Goal: Task Accomplishment & Management: Manage account settings

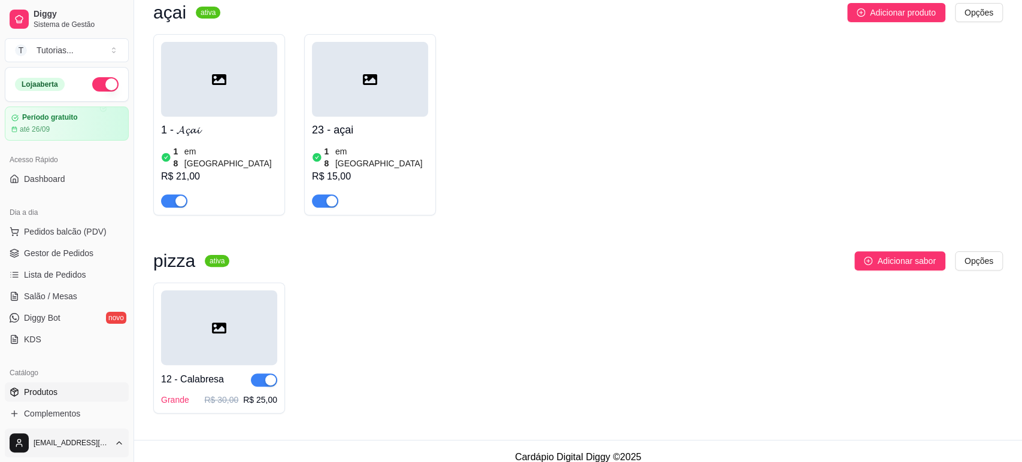
click at [98, 345] on html "Diggy Sistema de Gestão T Tutorias ... Loja aberta Período gratuito até 26/09 A…" at bounding box center [511, 114] width 1022 height 462
click at [72, 417] on div "Sair" at bounding box center [67, 413] width 128 height 19
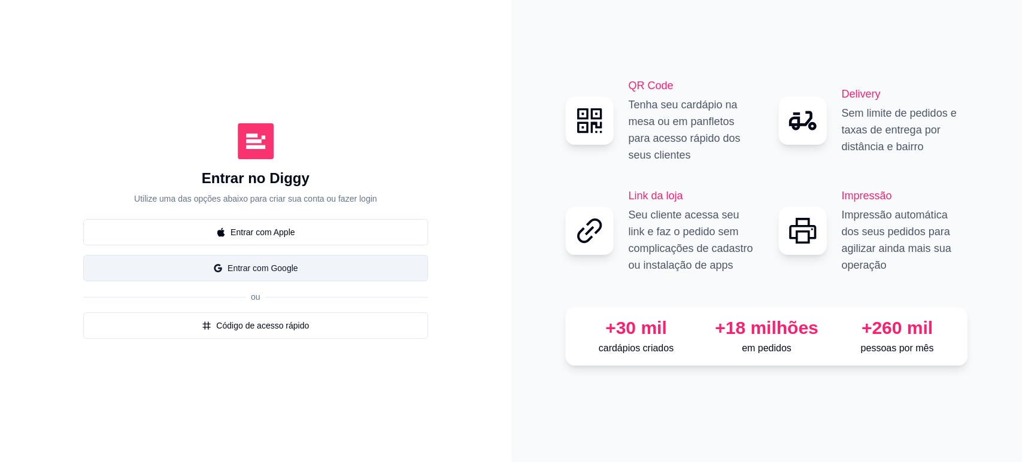
click at [292, 262] on button "Entrar com Google" at bounding box center [255, 268] width 345 height 26
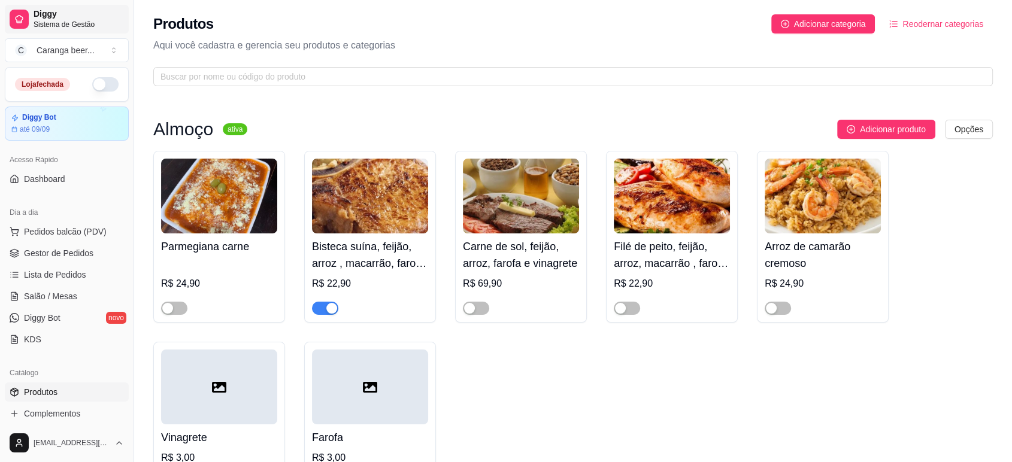
click at [69, 27] on span "Sistema de Gestão" at bounding box center [79, 25] width 90 height 10
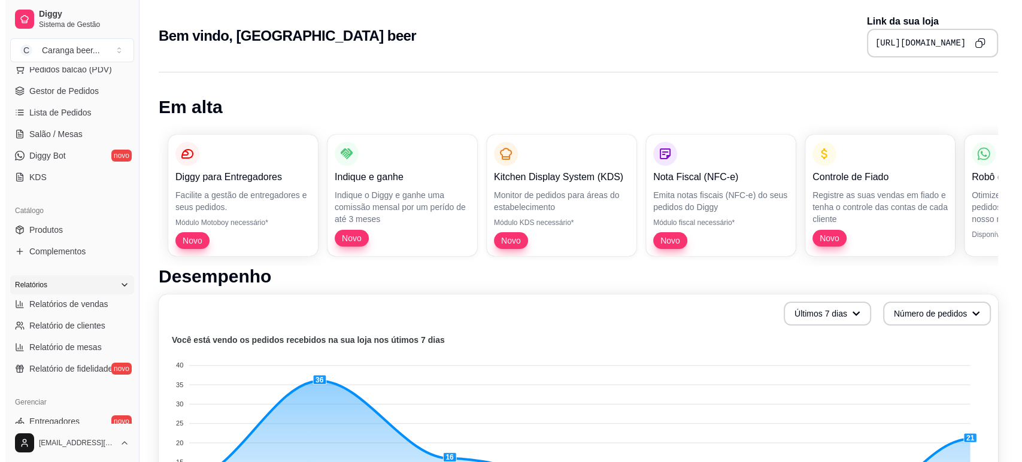
scroll to position [332, 0]
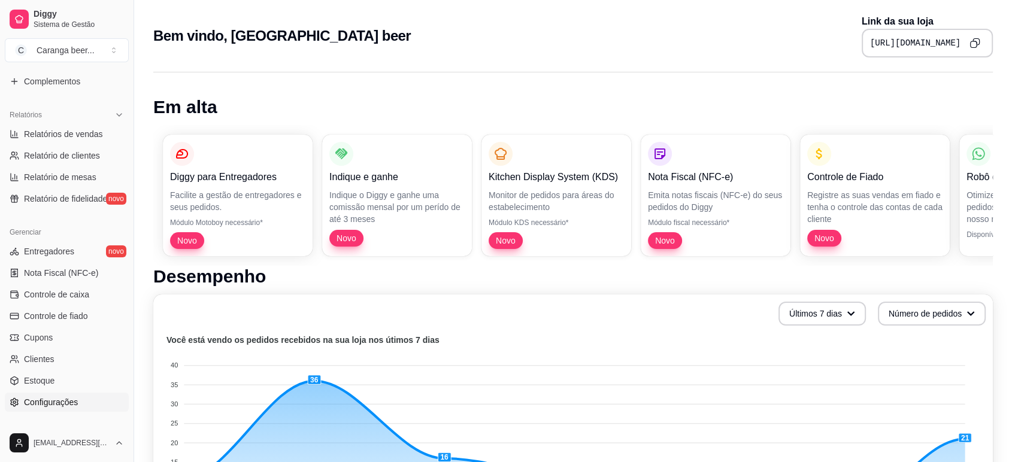
click at [46, 400] on span "Configurações" at bounding box center [51, 402] width 54 height 12
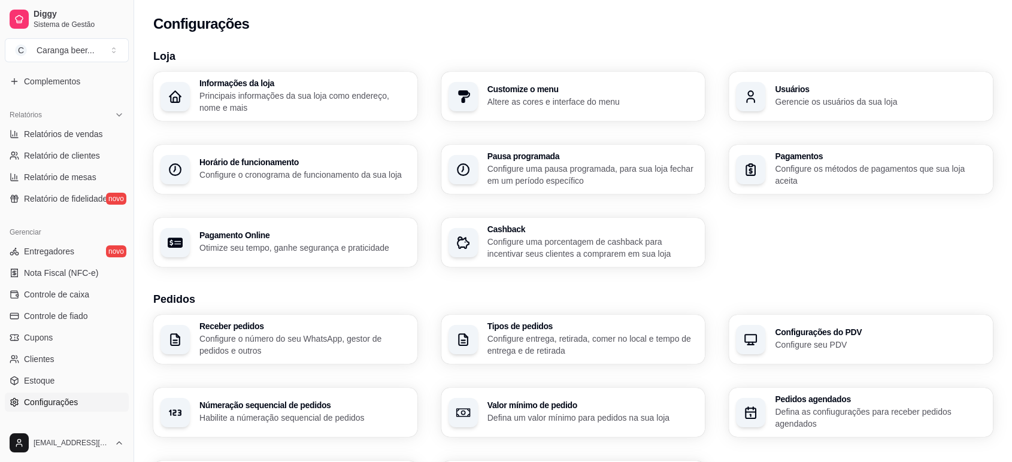
click at [293, 101] on p "Principais informações da sua loja como endereço, nome e mais" at bounding box center [304, 102] width 211 height 24
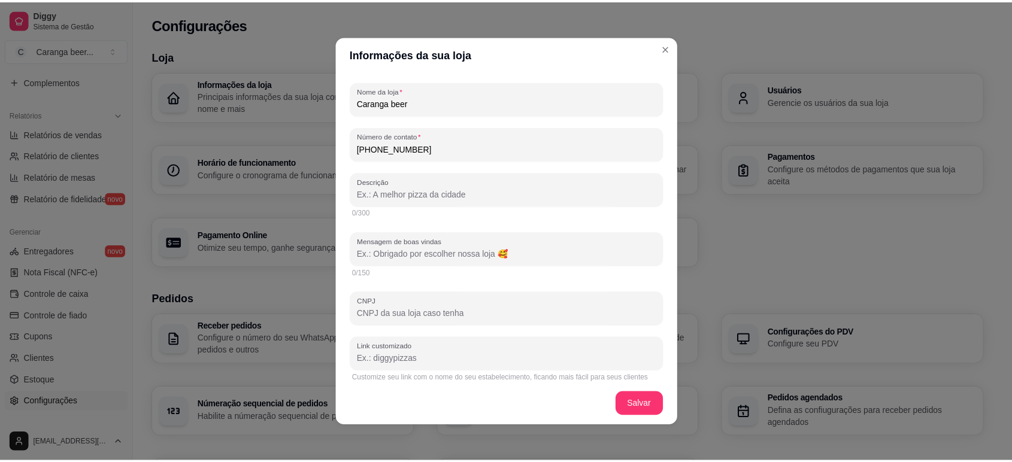
scroll to position [199, 0]
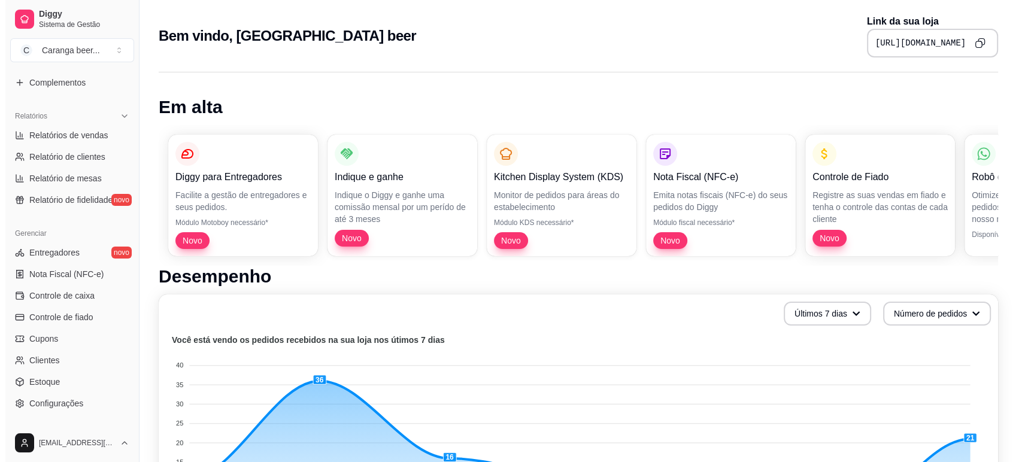
scroll to position [397, 0]
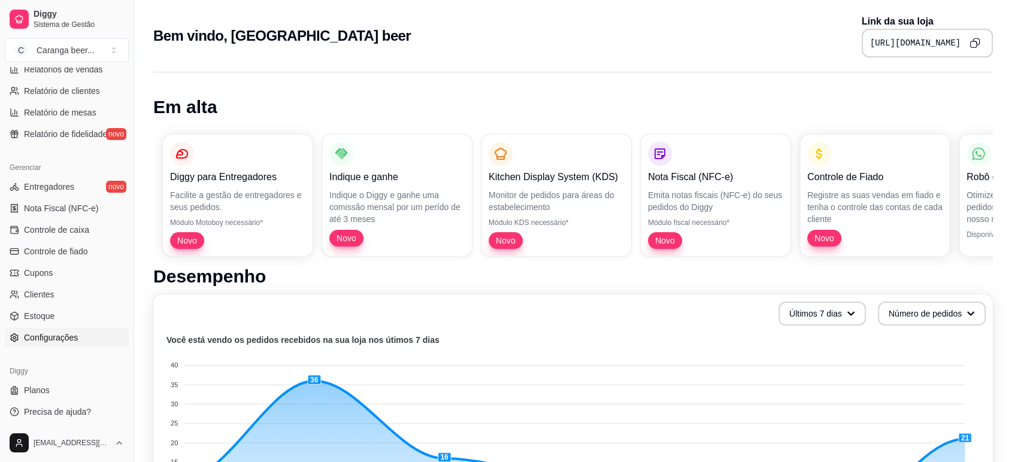
click at [93, 335] on link "Configurações" at bounding box center [67, 337] width 124 height 19
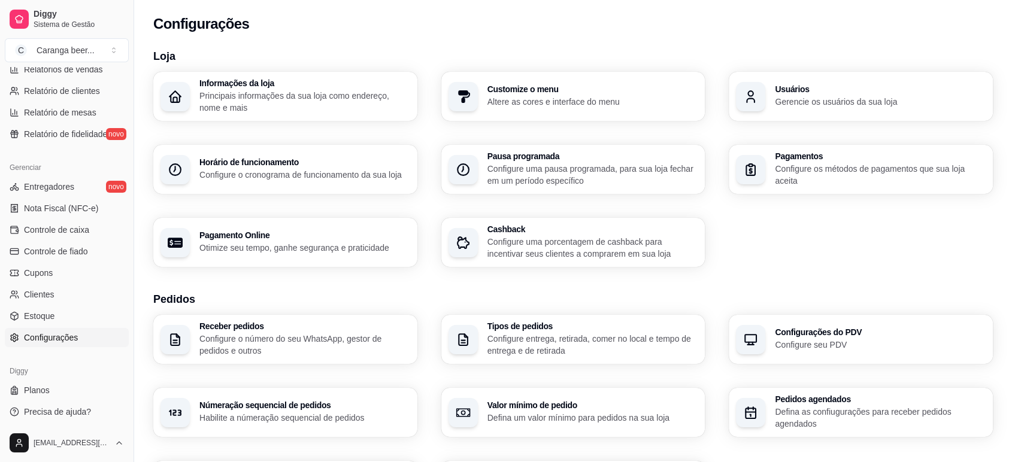
click at [254, 104] on p "Principais informações da sua loja como endereço, nome e mais" at bounding box center [304, 102] width 211 height 24
click at [110, 440] on html "Diggy Sistema de Gestão C Caranga beer ... Loja fechada Diggy Bot até 09/09 Ace…" at bounding box center [506, 231] width 1012 height 462
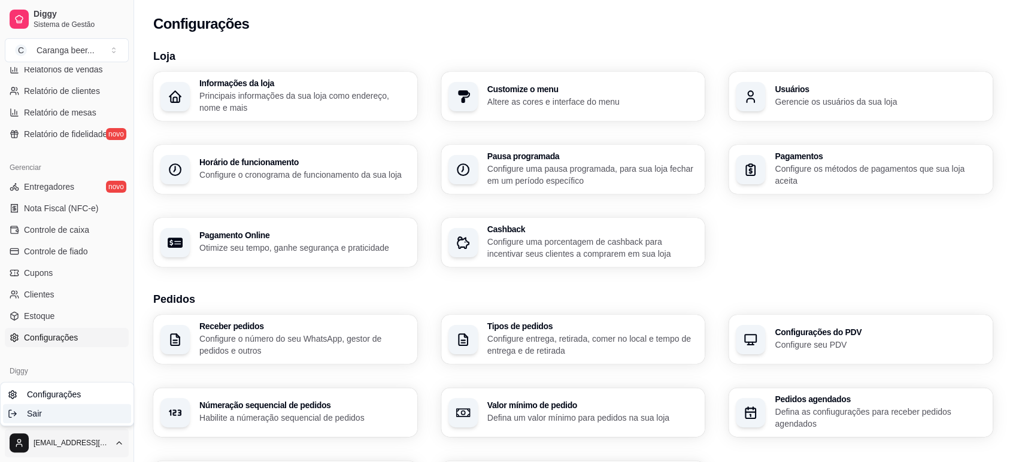
click at [100, 415] on div "Sair" at bounding box center [67, 413] width 128 height 19
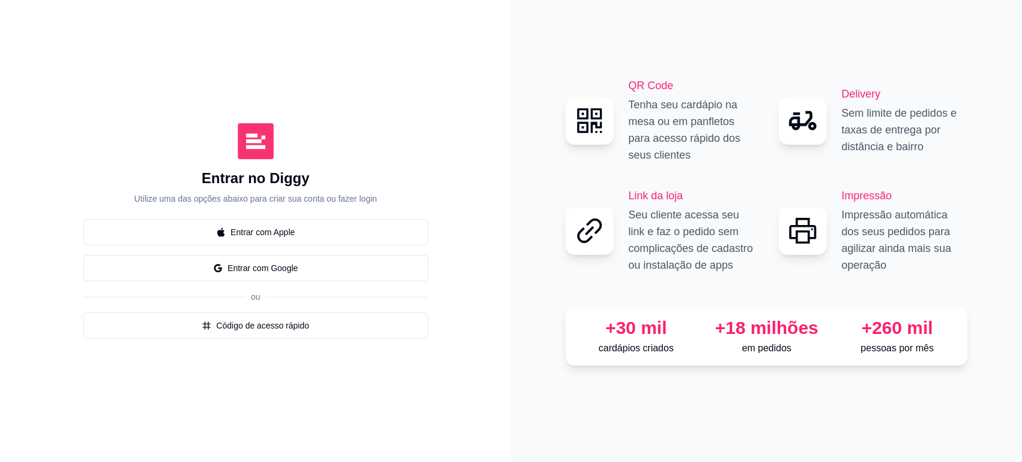
click at [308, 261] on button "Entrar com Google" at bounding box center [255, 268] width 345 height 26
